Goal: Task Accomplishment & Management: Use online tool/utility

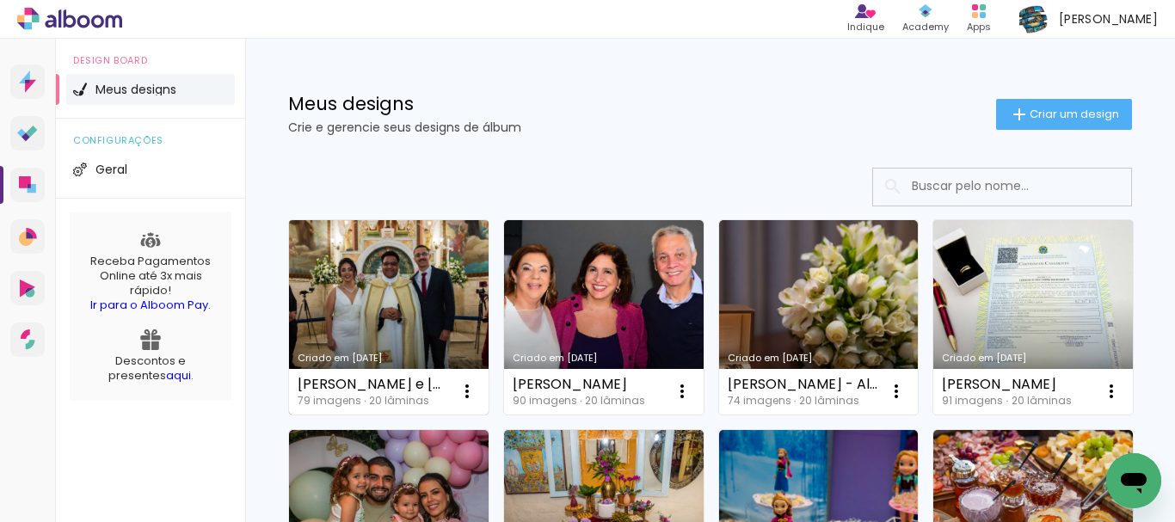
click at [403, 298] on link "Criado em [DATE]" at bounding box center [389, 317] width 200 height 194
